Goal: Navigation & Orientation: Find specific page/section

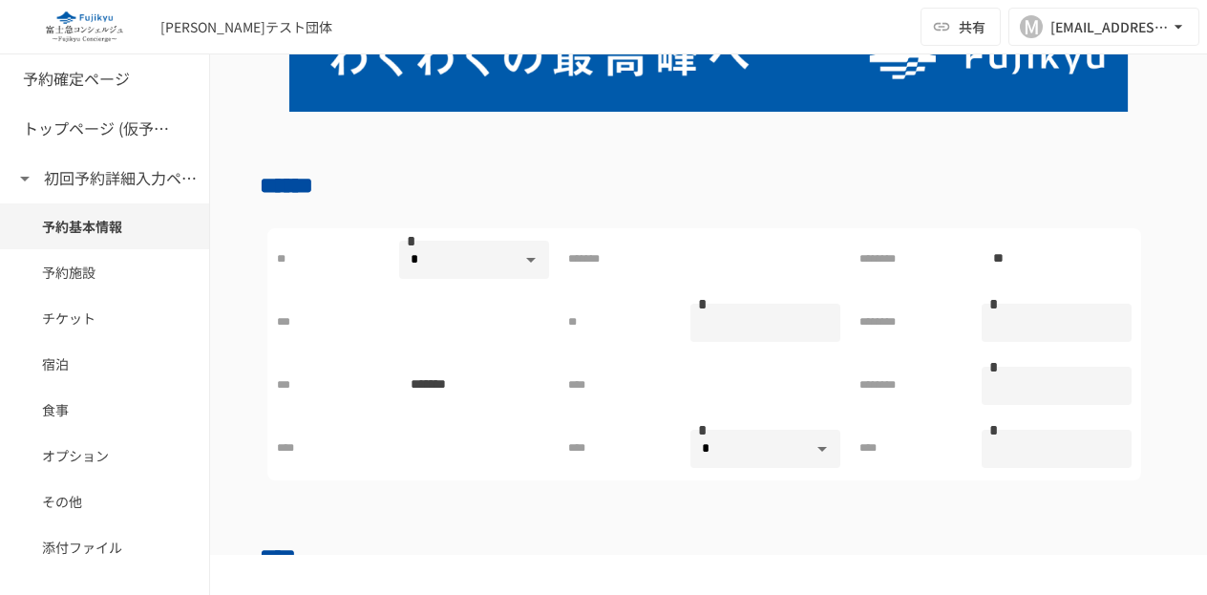
scroll to position [269, 0]
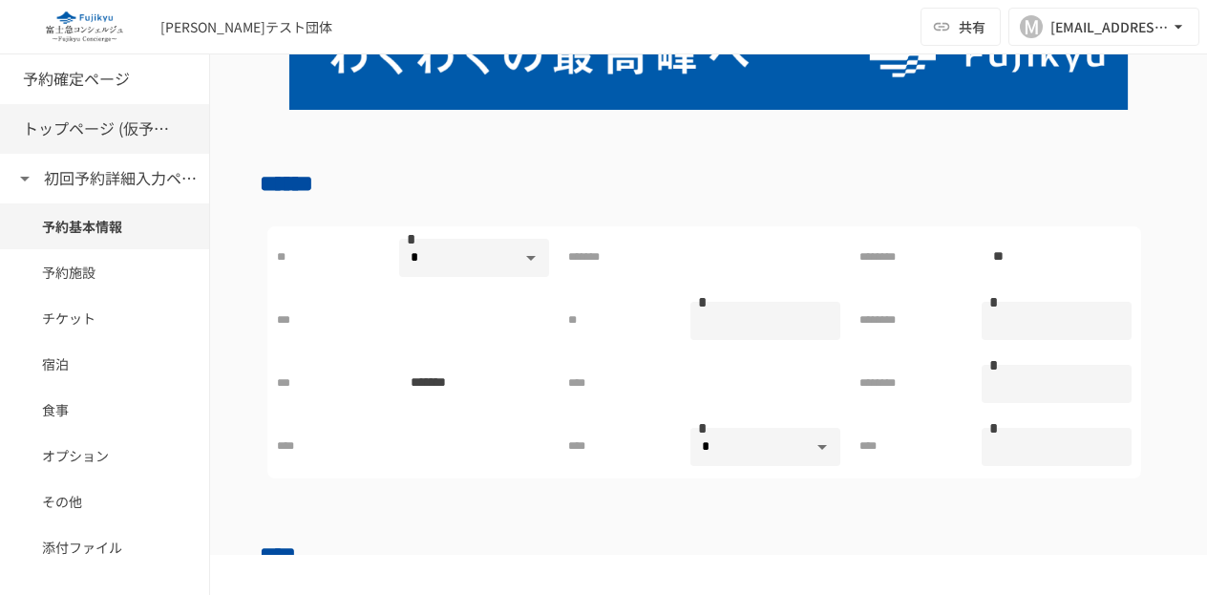
click at [118, 135] on h6 "トップページ (仮予約一覧)" at bounding box center [99, 129] width 153 height 25
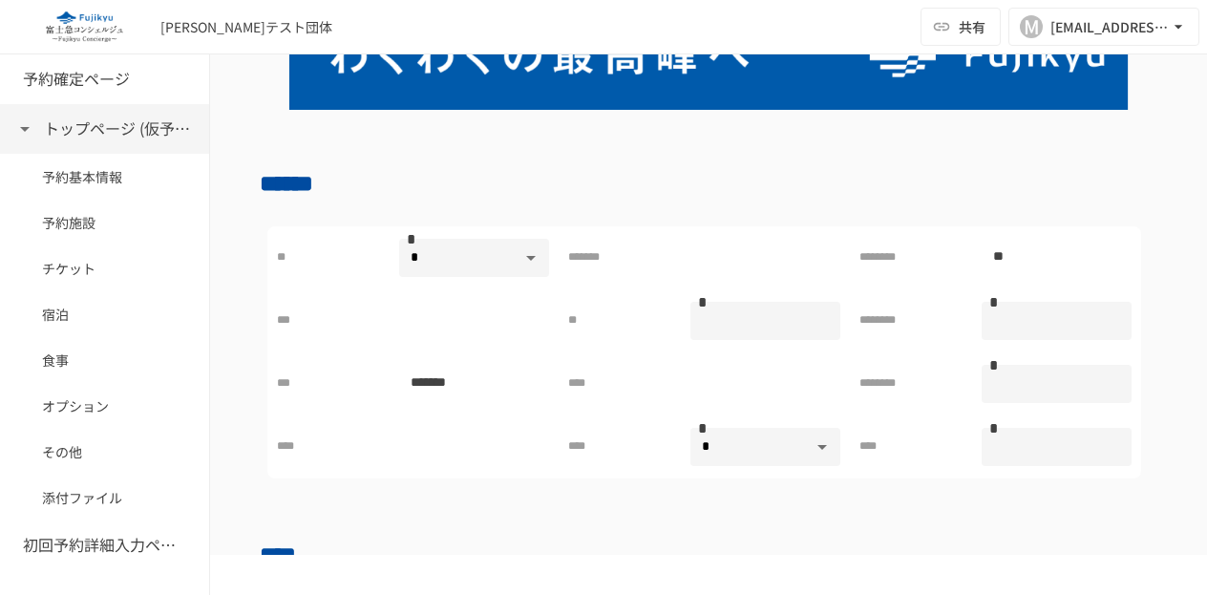
scroll to position [127, 0]
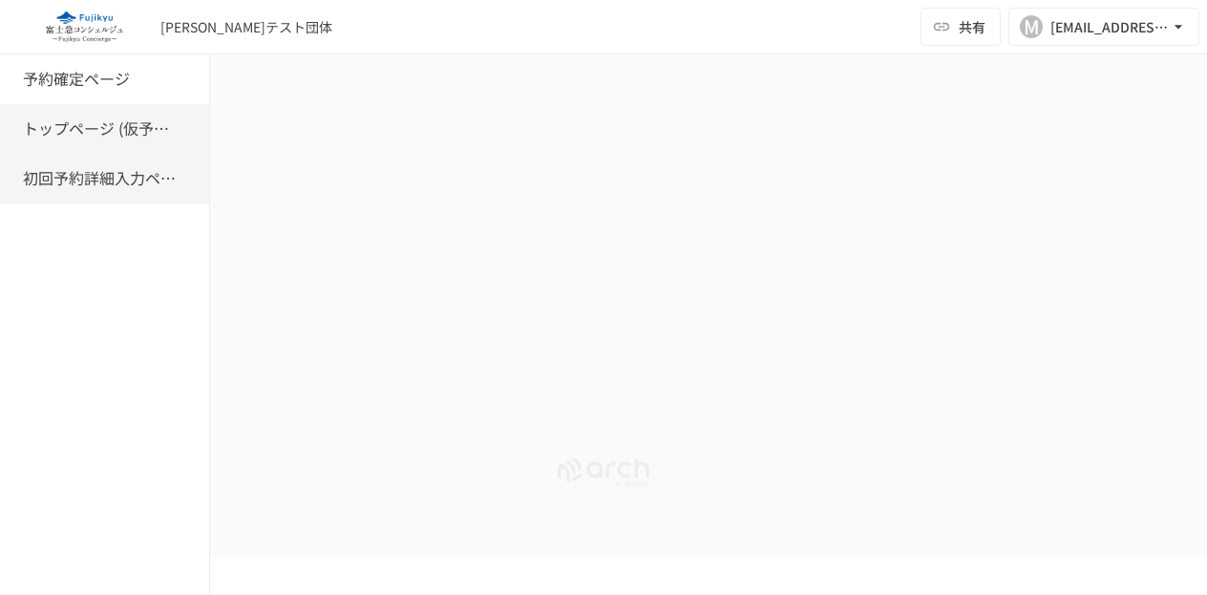
click at [111, 173] on h6 "初回予約詳細入力ページ" at bounding box center [99, 178] width 153 height 25
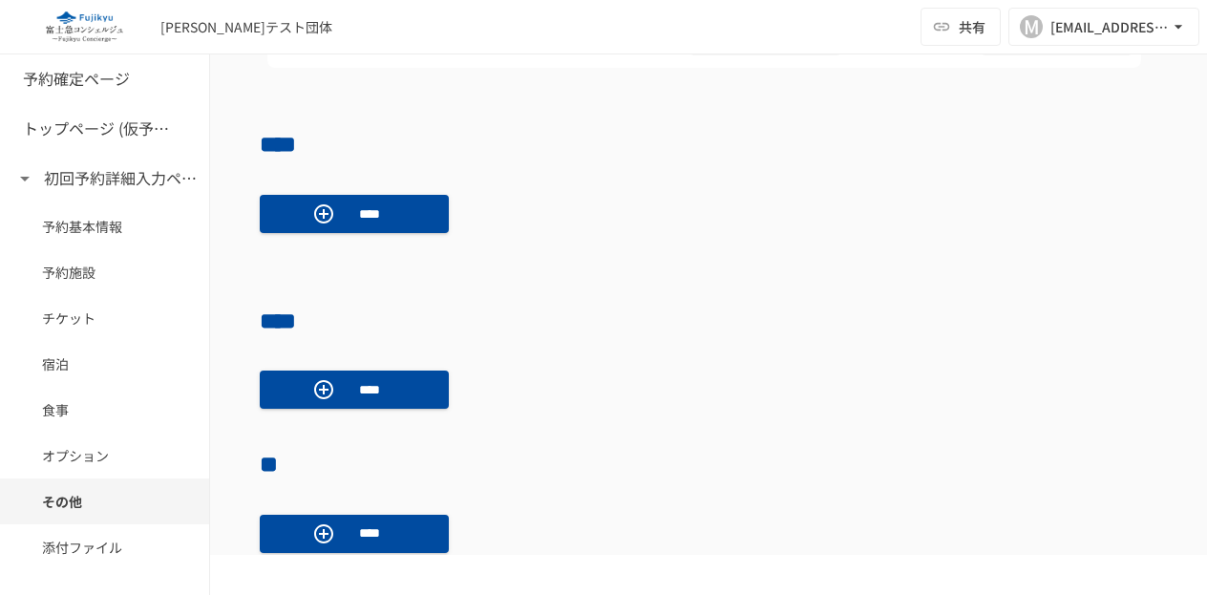
scroll to position [1769, 0]
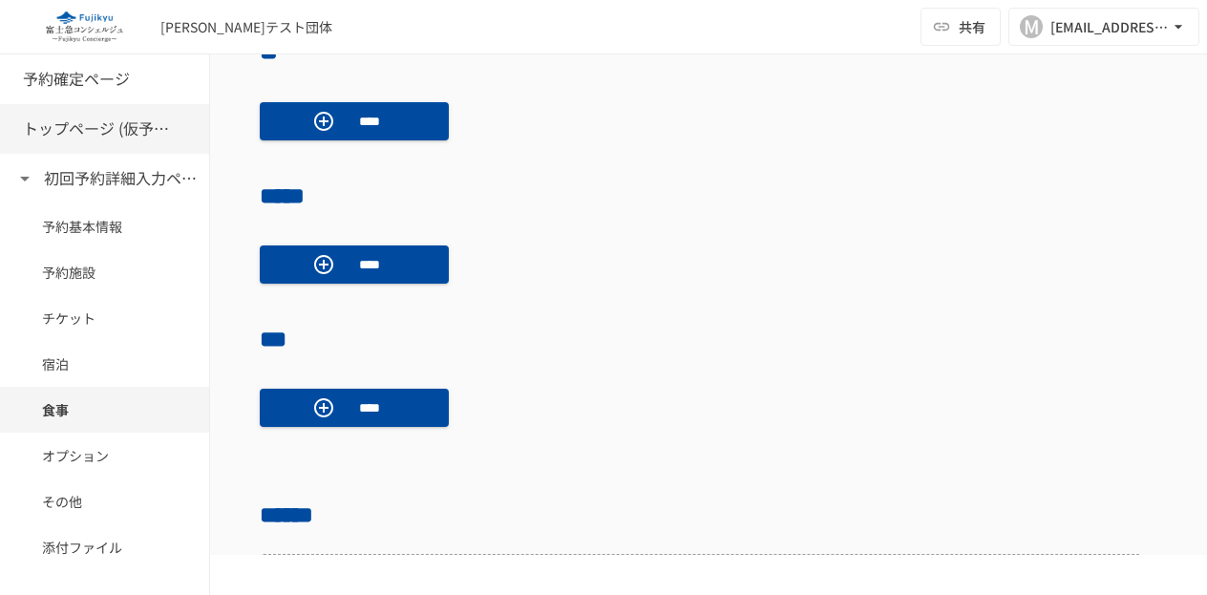
click at [107, 129] on h6 "トップページ (仮予約一覧)" at bounding box center [99, 129] width 153 height 25
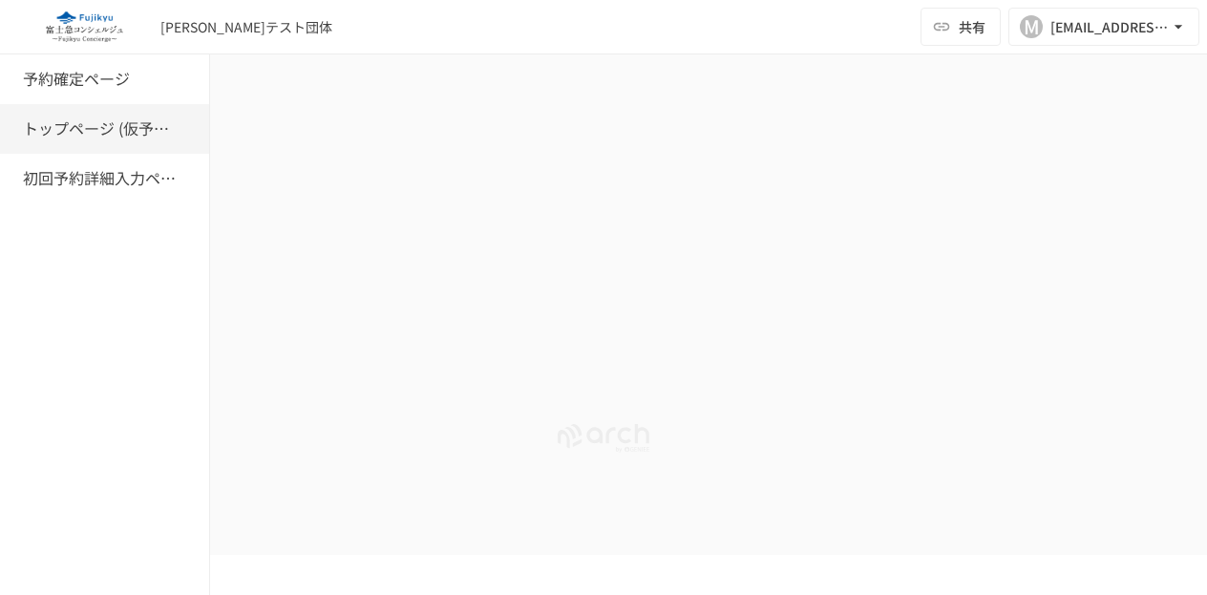
scroll to position [127, 0]
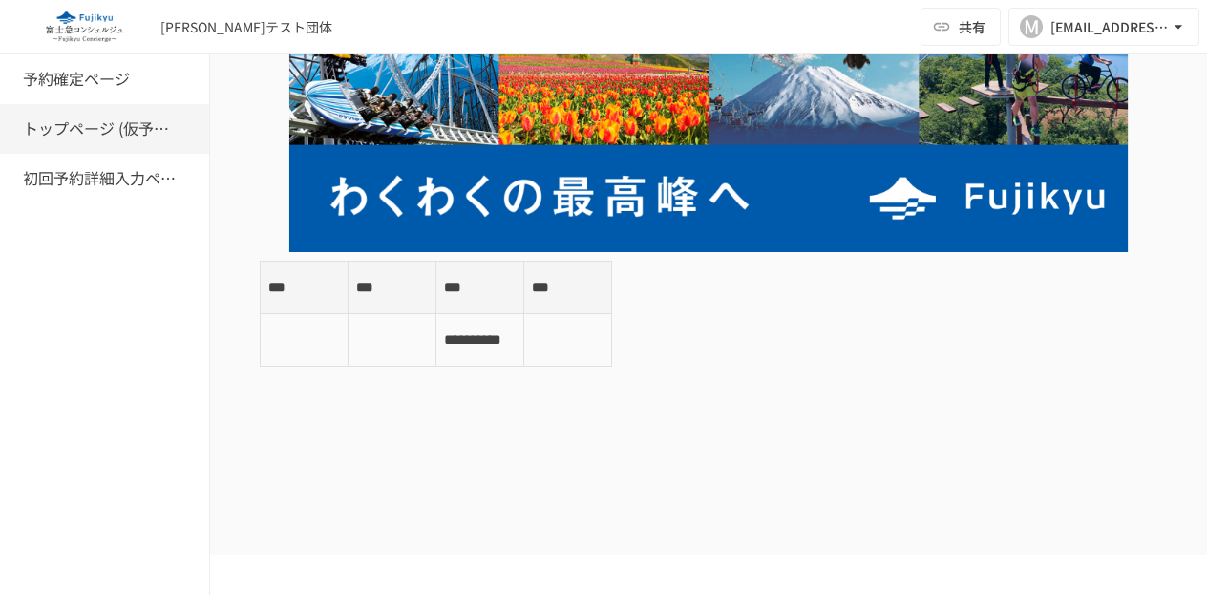
click at [193, 30] on div "[PERSON_NAME]テスト団体" at bounding box center [246, 27] width 172 height 20
